Goal: Task Accomplishment & Management: Use online tool/utility

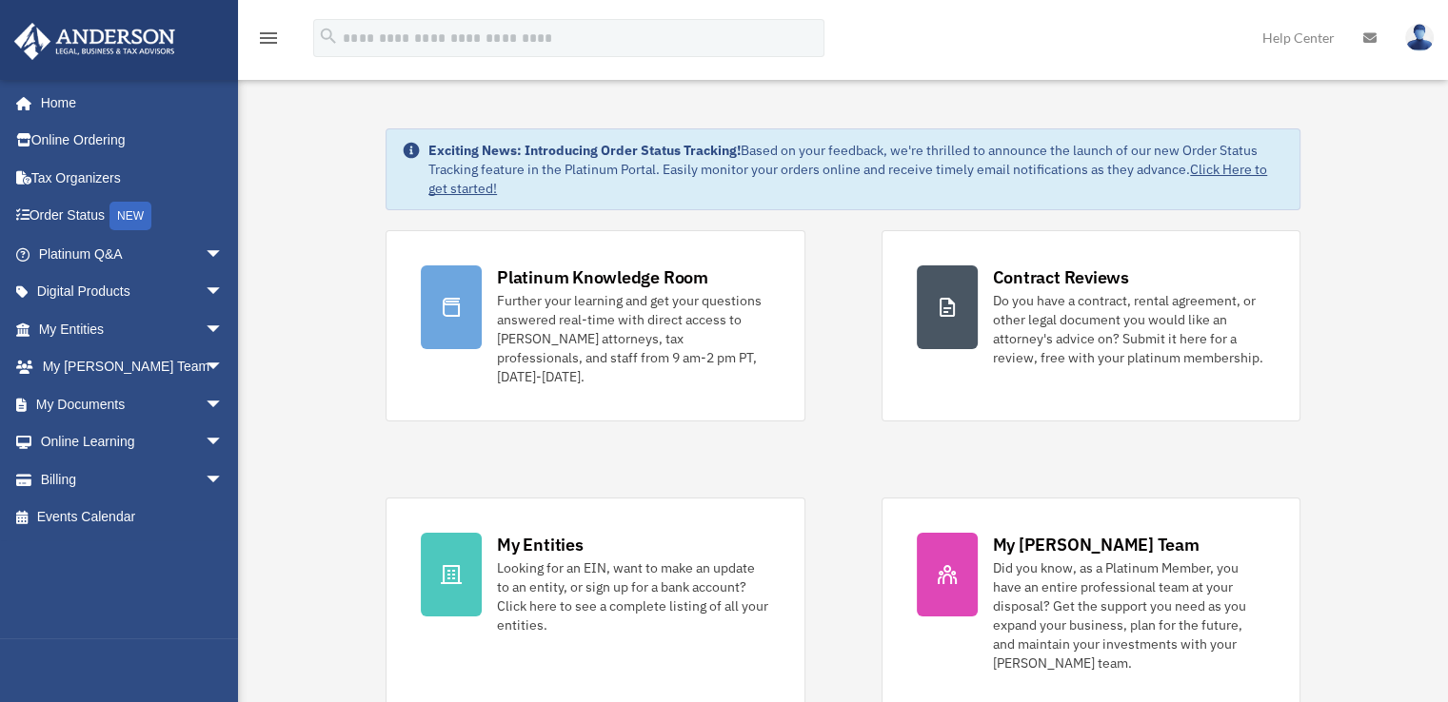
click at [1425, 47] on img at bounding box center [1419, 38] width 29 height 28
click at [1411, 46] on img at bounding box center [1419, 38] width 29 height 28
click at [1418, 33] on img at bounding box center [1419, 38] width 29 height 28
click at [1411, 35] on img at bounding box center [1419, 38] width 29 height 28
click at [1413, 34] on img at bounding box center [1419, 38] width 29 height 28
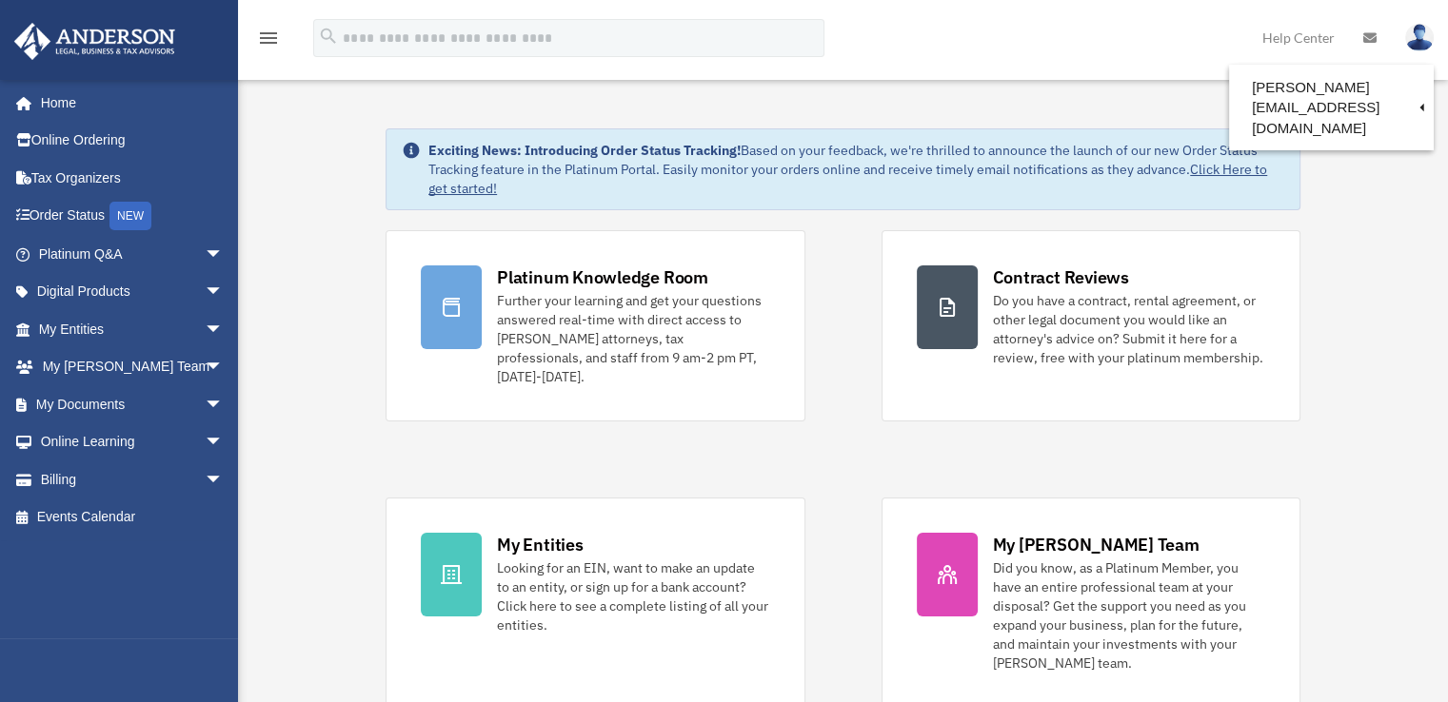
click at [1413, 34] on img at bounding box center [1419, 38] width 29 height 28
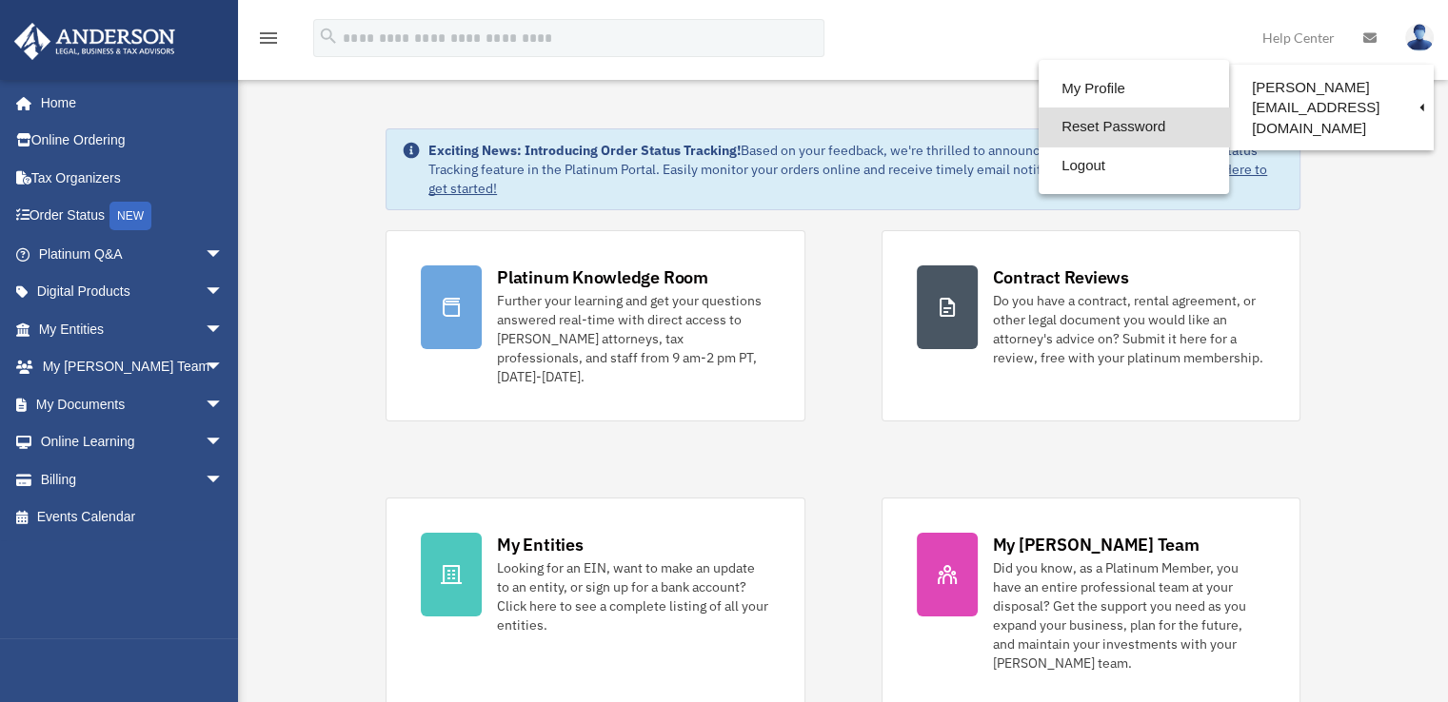
click at [1096, 127] on link "Reset Password" at bounding box center [1133, 127] width 190 height 39
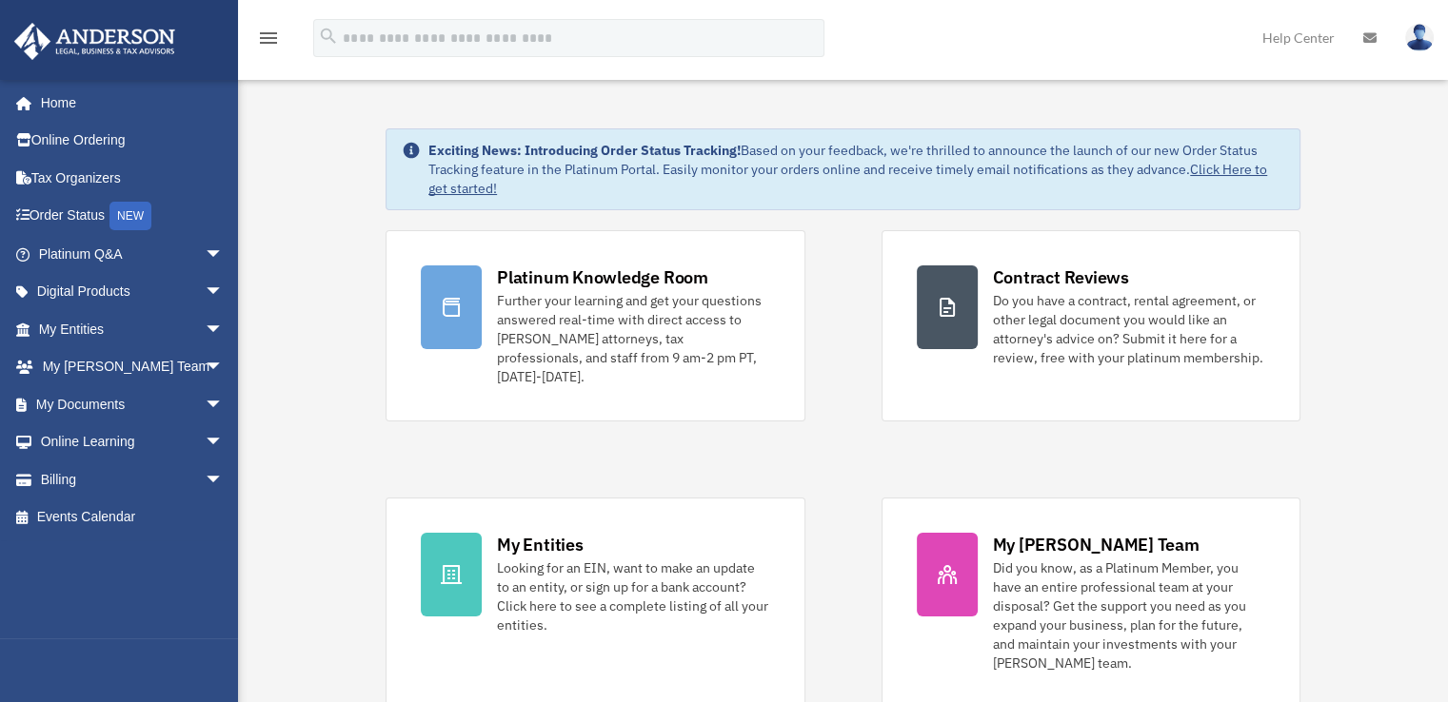
click at [205, 330] on span "arrow_drop_down" at bounding box center [224, 329] width 38 height 39
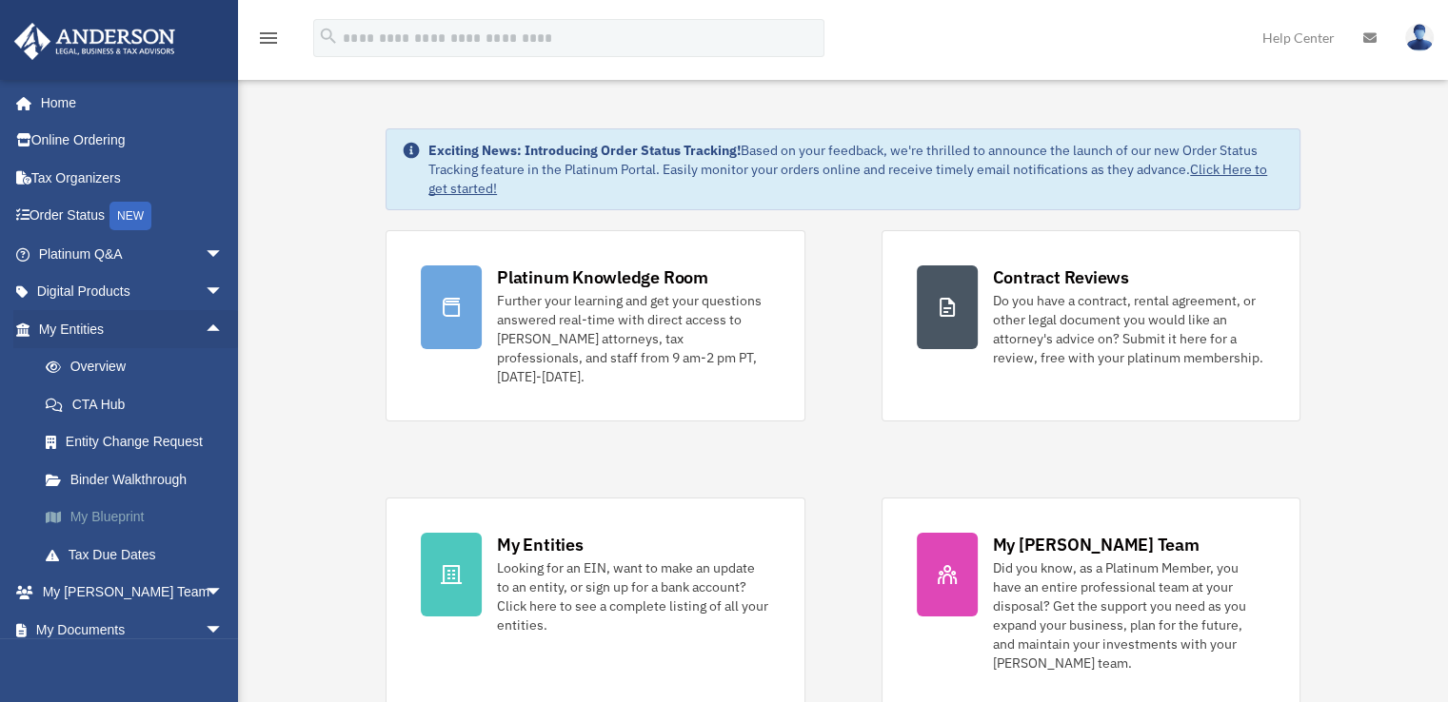
click at [120, 517] on link "My Blueprint" at bounding box center [140, 518] width 226 height 38
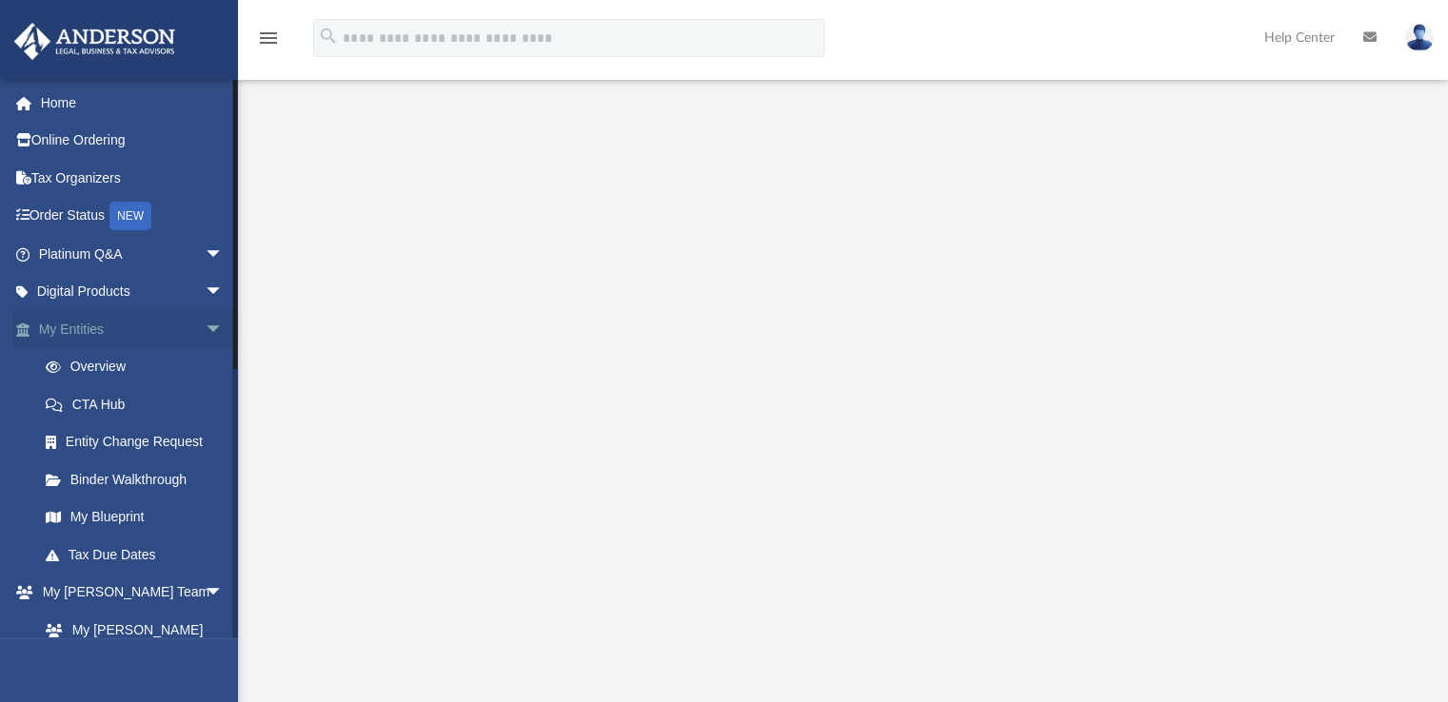
click at [205, 327] on span "arrow_drop_down" at bounding box center [224, 329] width 38 height 39
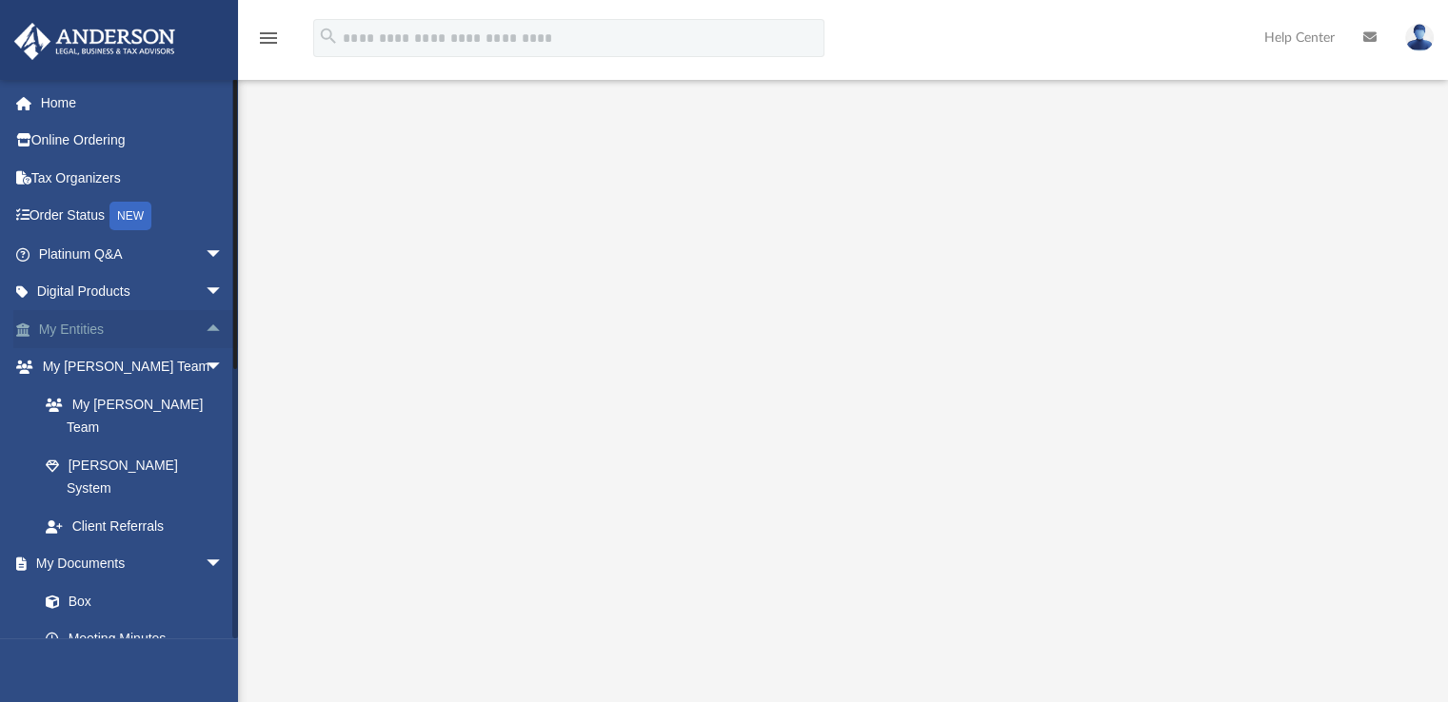
click at [205, 327] on span "arrow_drop_up" at bounding box center [224, 329] width 38 height 39
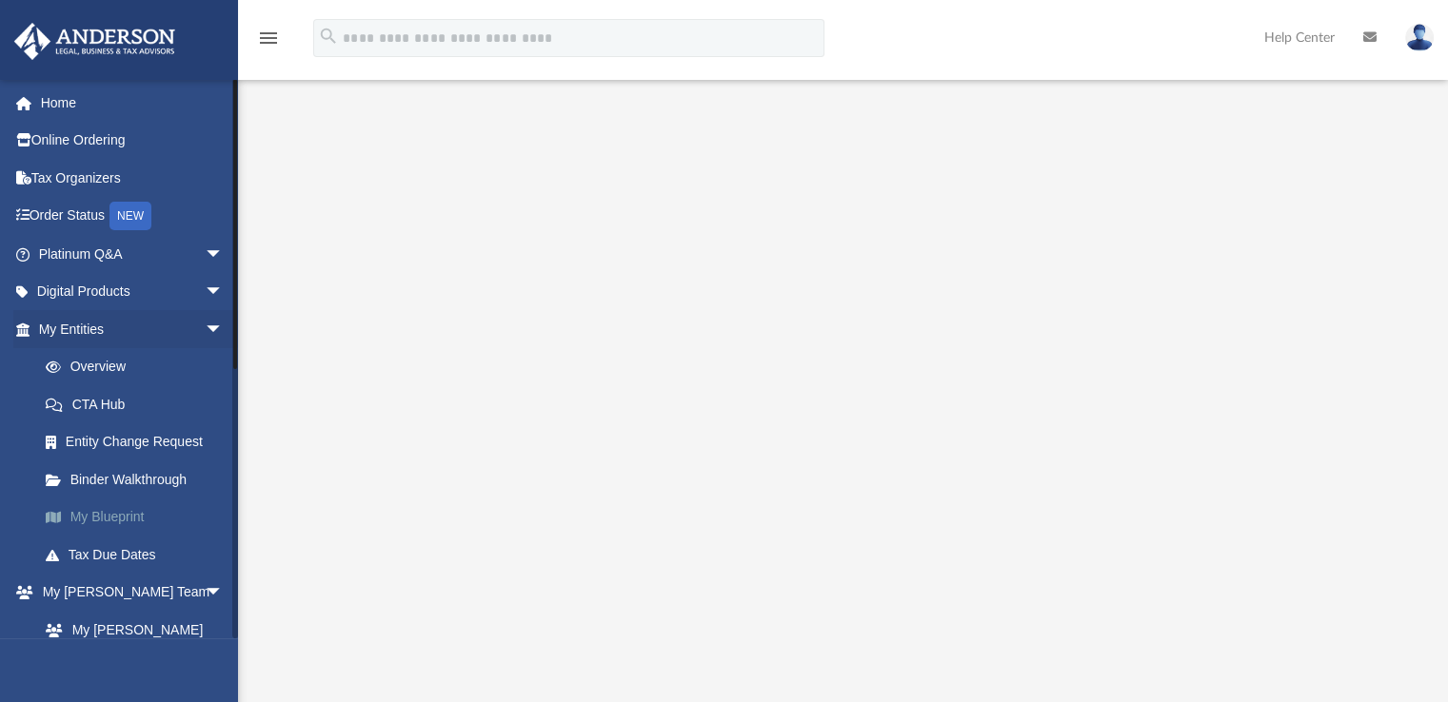
click at [127, 523] on link "My Blueprint" at bounding box center [140, 518] width 226 height 38
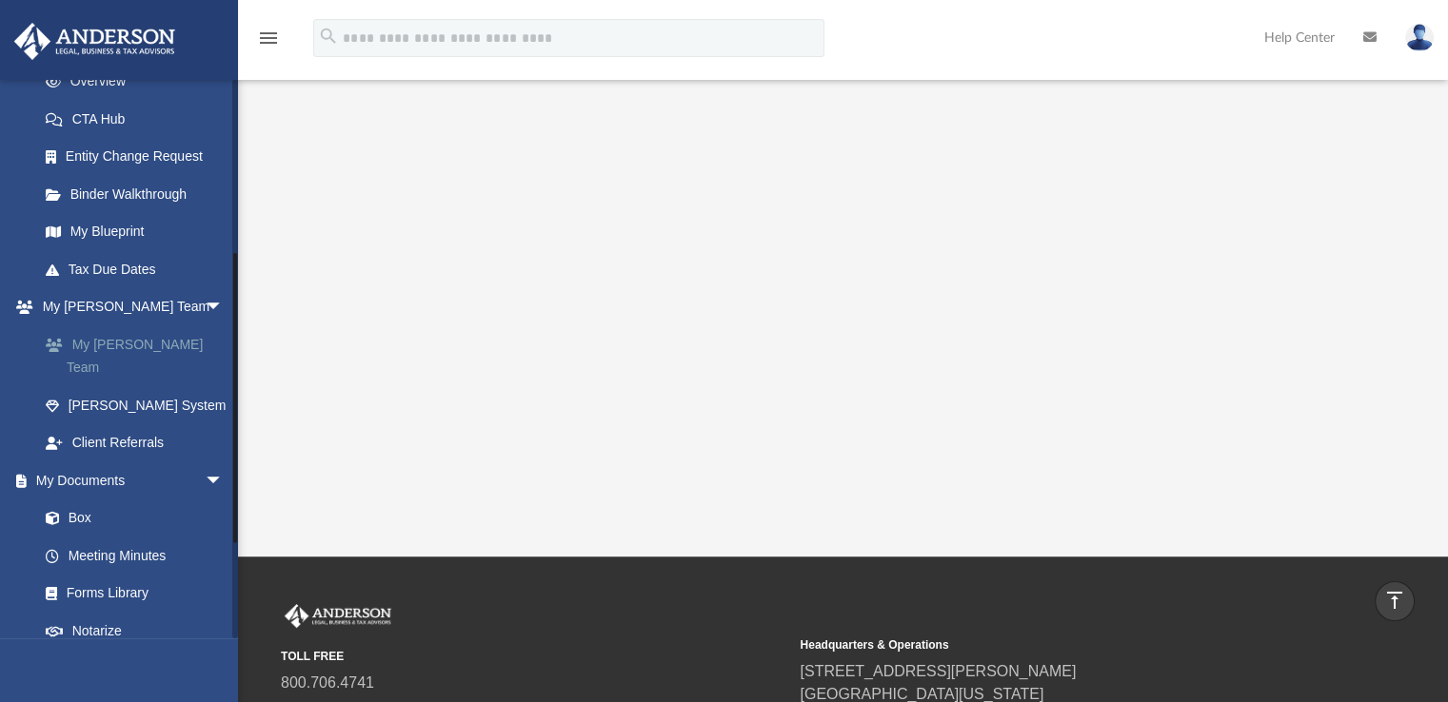
scroll to position [476, 0]
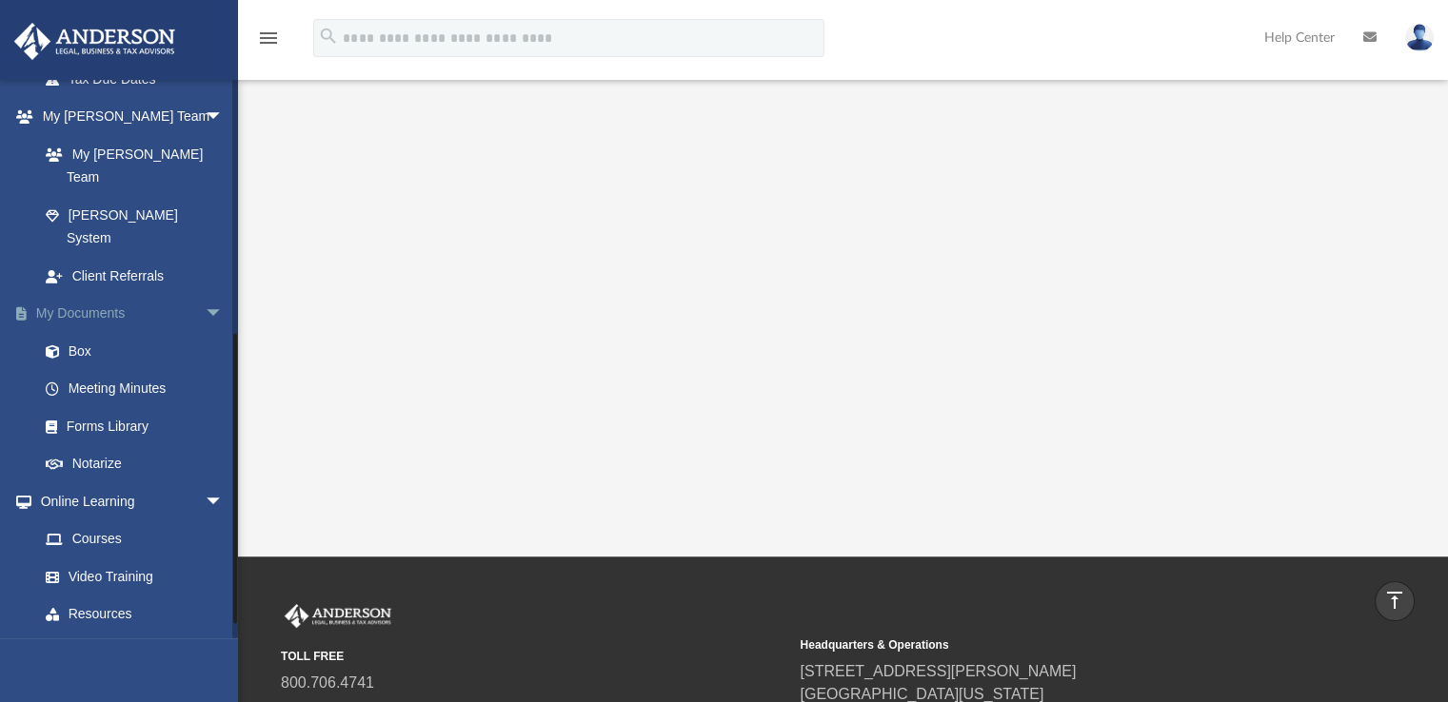
click at [205, 295] on span "arrow_drop_down" at bounding box center [224, 314] width 38 height 39
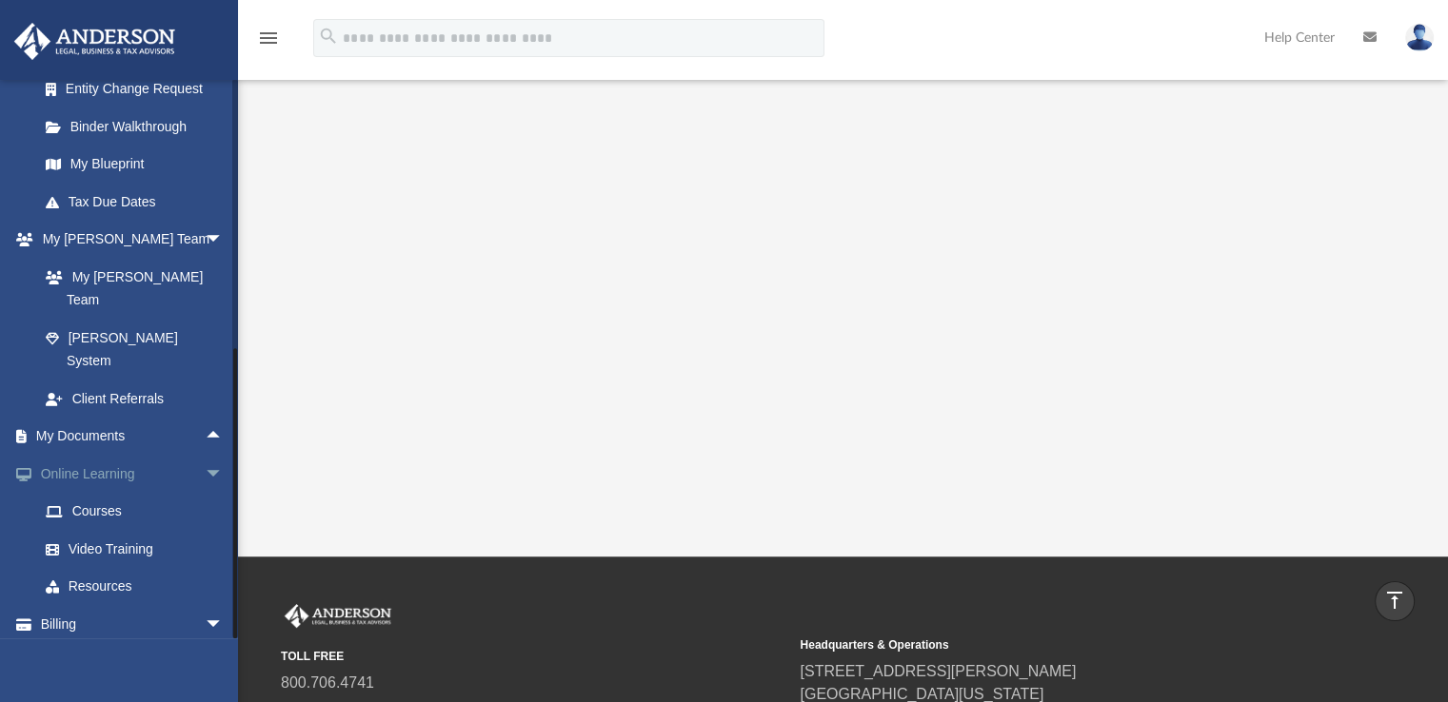
scroll to position [352, 0]
click at [205, 419] on span "arrow_drop_up" at bounding box center [224, 438] width 38 height 39
click at [205, 419] on span "arrow_drop_down" at bounding box center [224, 438] width 38 height 39
click at [205, 419] on span "arrow_drop_up" at bounding box center [224, 438] width 38 height 39
click at [73, 456] on link "Box" at bounding box center [140, 475] width 226 height 38
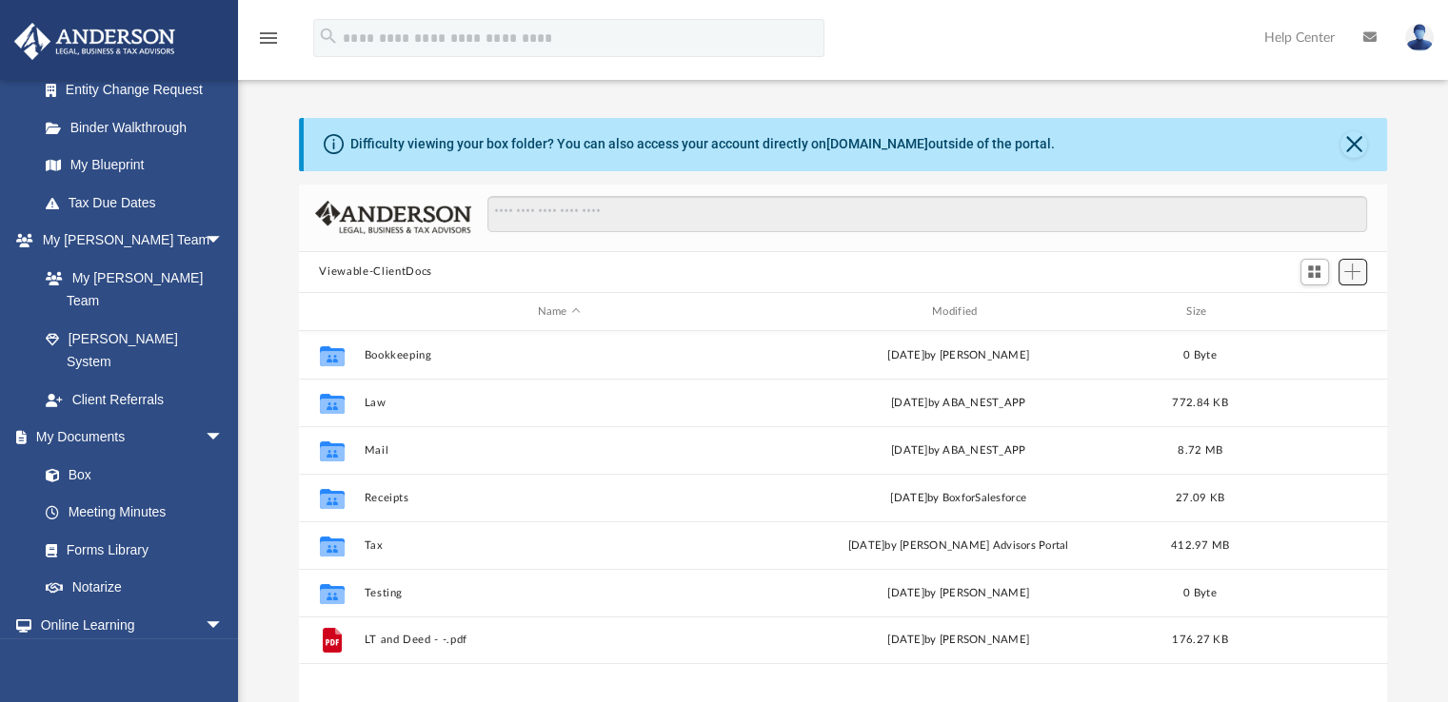
click at [1353, 275] on span "Add" at bounding box center [1352, 272] width 16 height 16
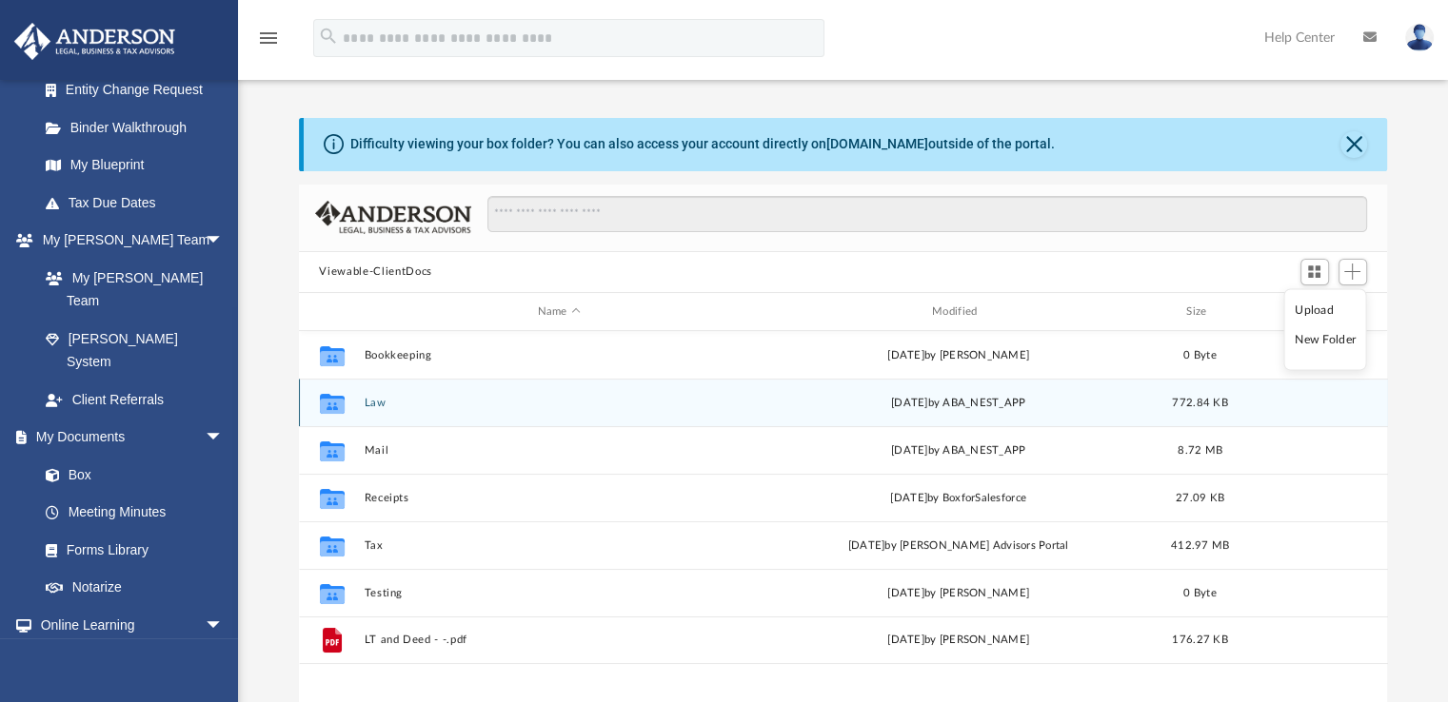
click at [371, 402] on button "Law" at bounding box center [559, 403] width 390 height 12
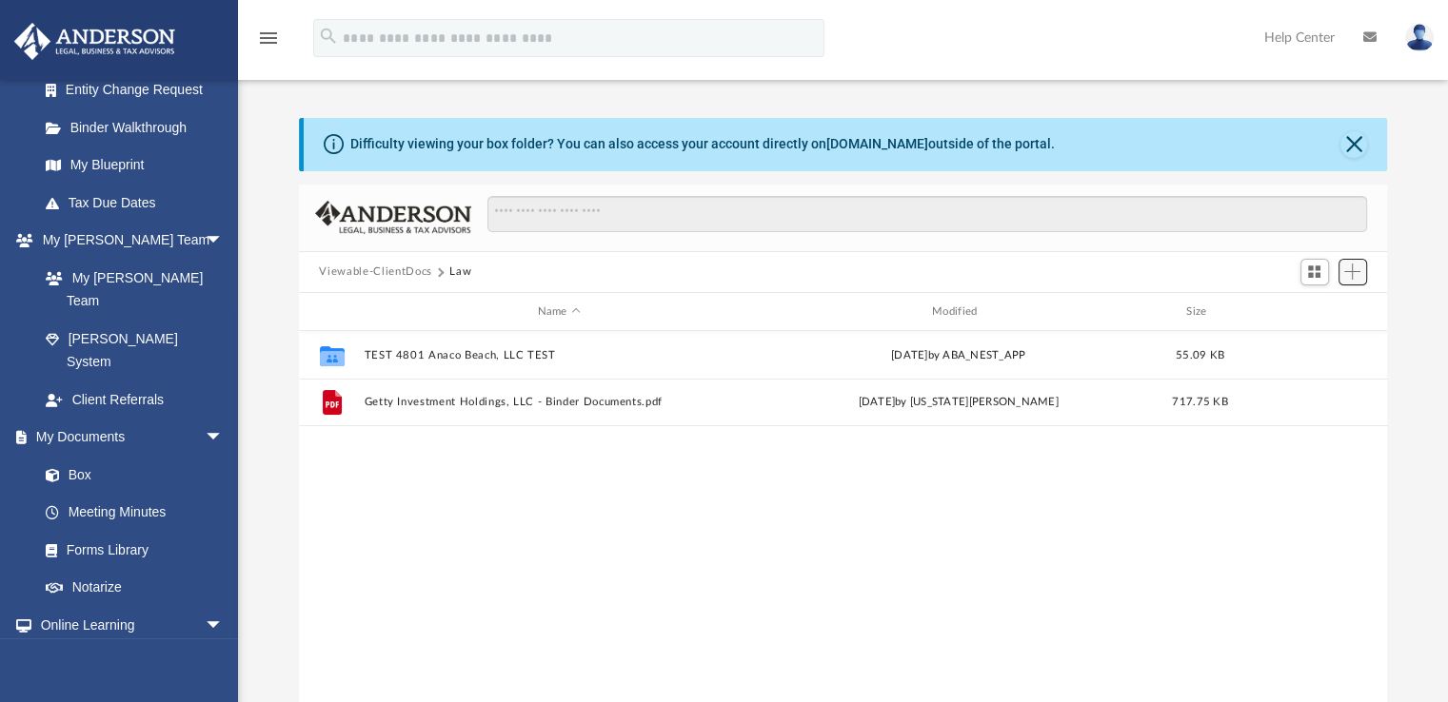
click at [1345, 274] on span "Add" at bounding box center [1352, 272] width 16 height 16
click at [1419, 347] on div "Difficulty viewing your box folder? You can also access your account directly o…" at bounding box center [843, 422] width 1210 height 608
click at [1361, 281] on button "Add" at bounding box center [1352, 272] width 29 height 27
click at [1355, 278] on span "Add" at bounding box center [1352, 272] width 16 height 16
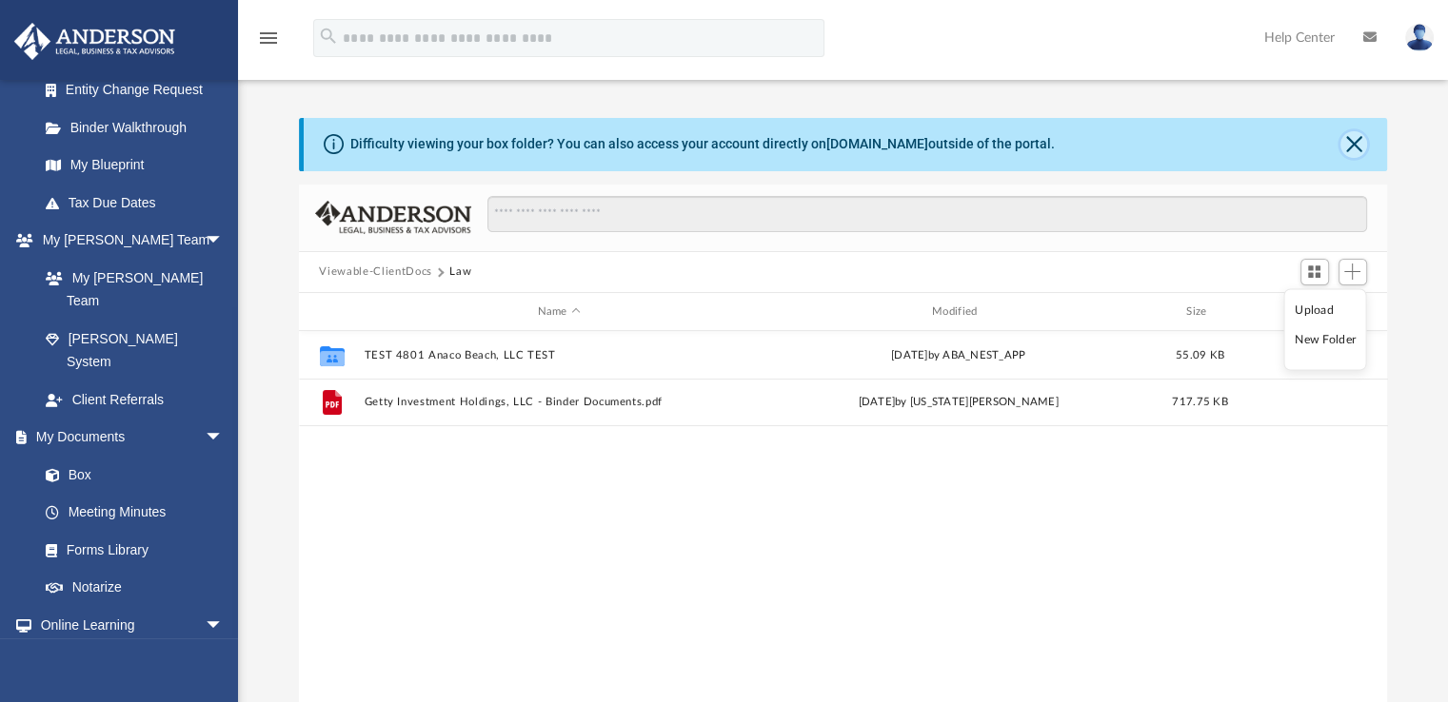
click at [1346, 148] on button "Close" at bounding box center [1353, 144] width 27 height 27
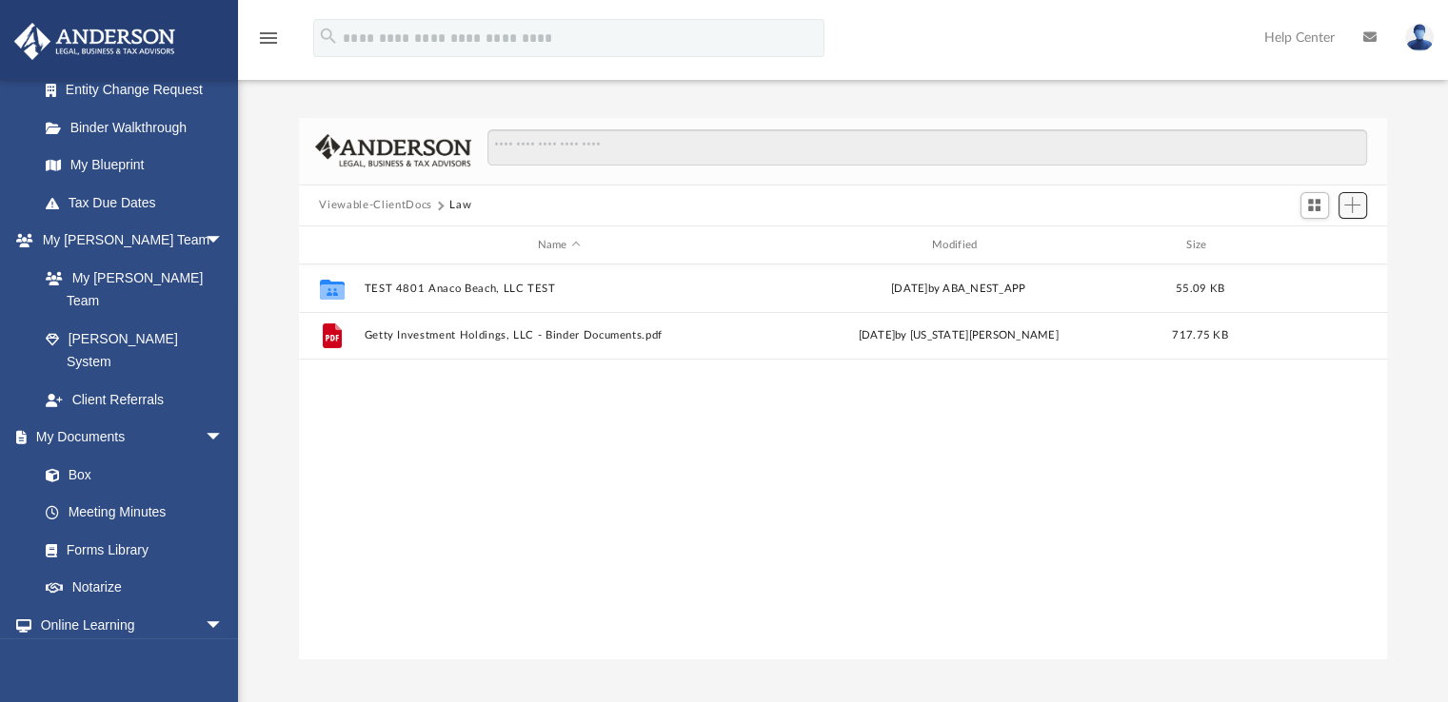
click at [1351, 214] on button "Add" at bounding box center [1352, 205] width 29 height 27
click at [1312, 242] on li "Upload" at bounding box center [1324, 243] width 61 height 20
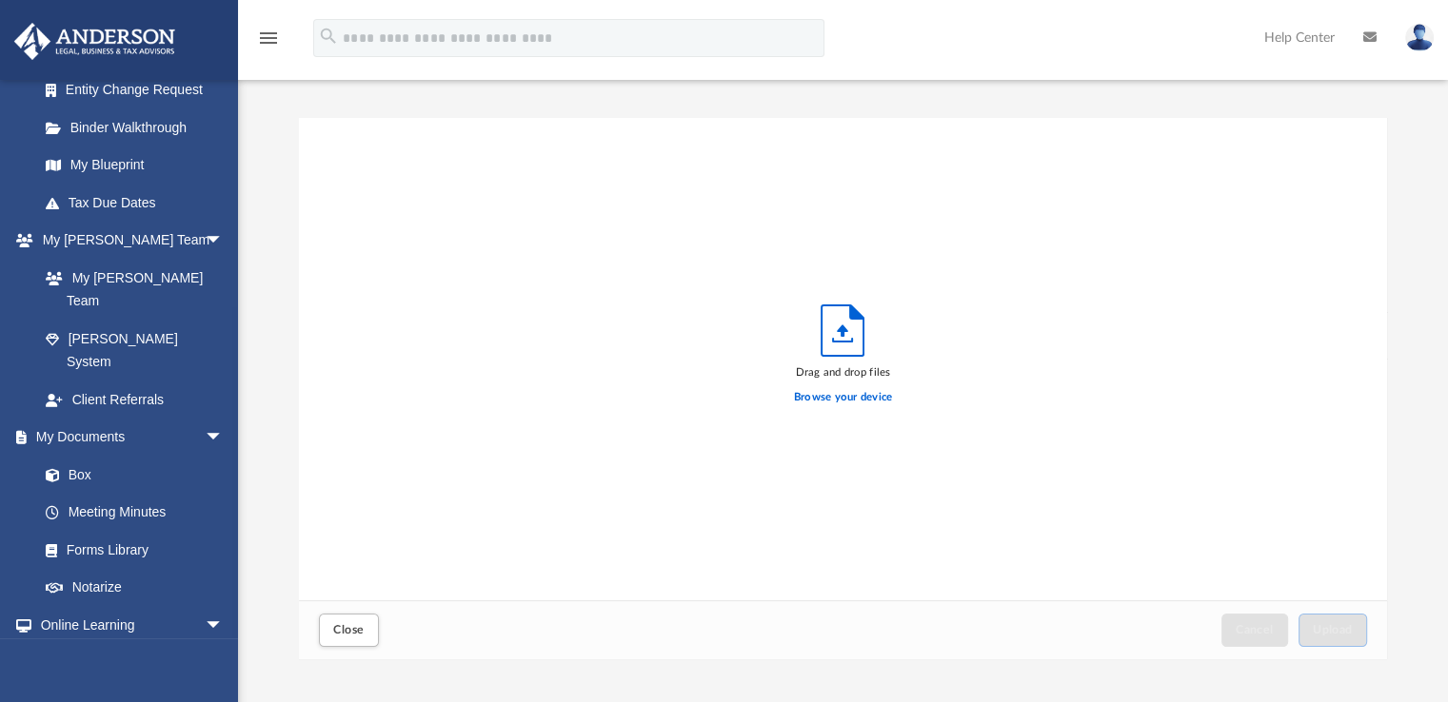
scroll to position [468, 1074]
click at [339, 641] on button "Close" at bounding box center [348, 630] width 59 height 33
